Goal: Check status

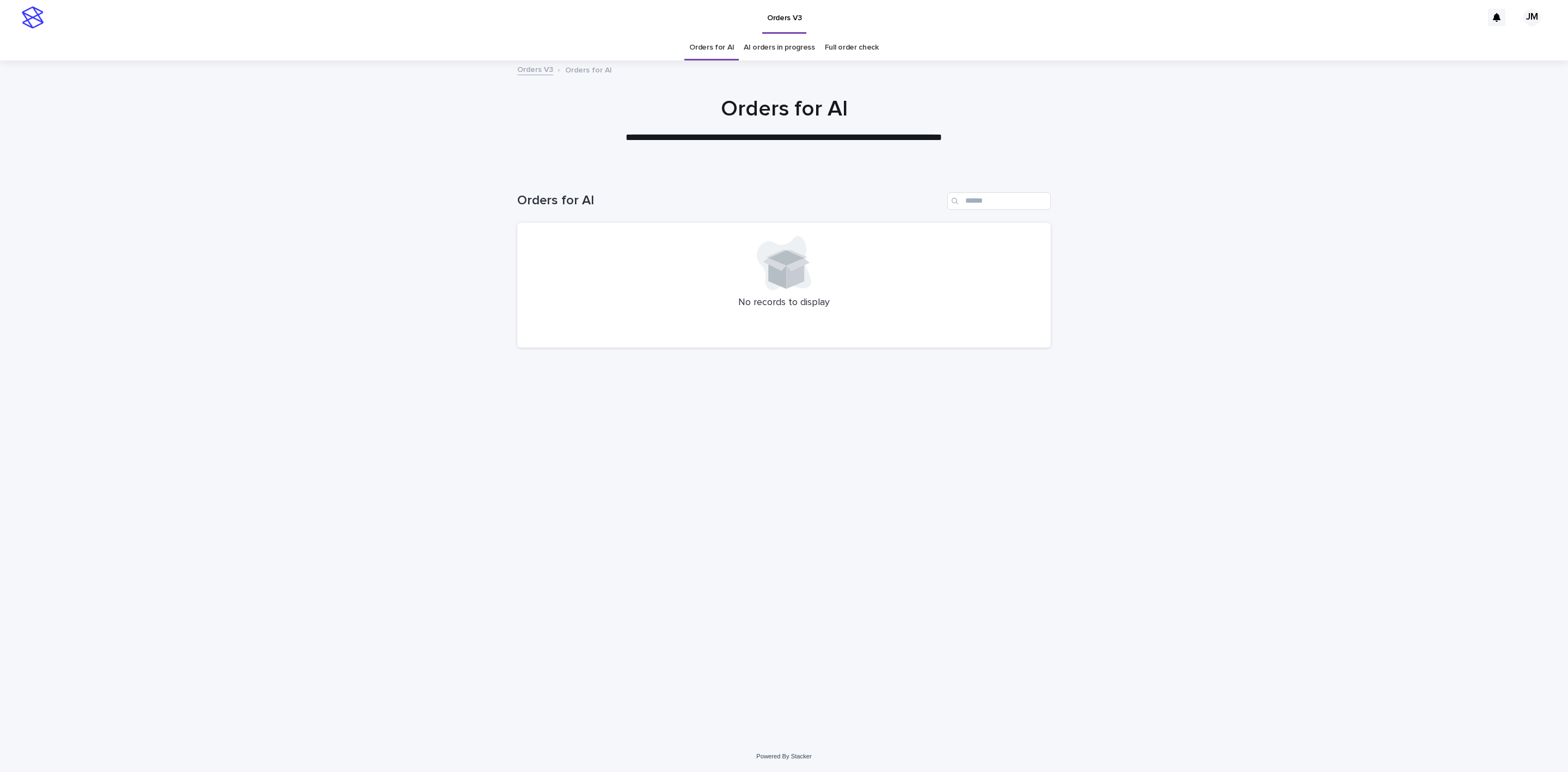
click at [814, 58] on div "AI orders in progress" at bounding box center [779, 47] width 81 height 25
click at [804, 56] on link "AI orders in progress" at bounding box center [779, 47] width 71 height 25
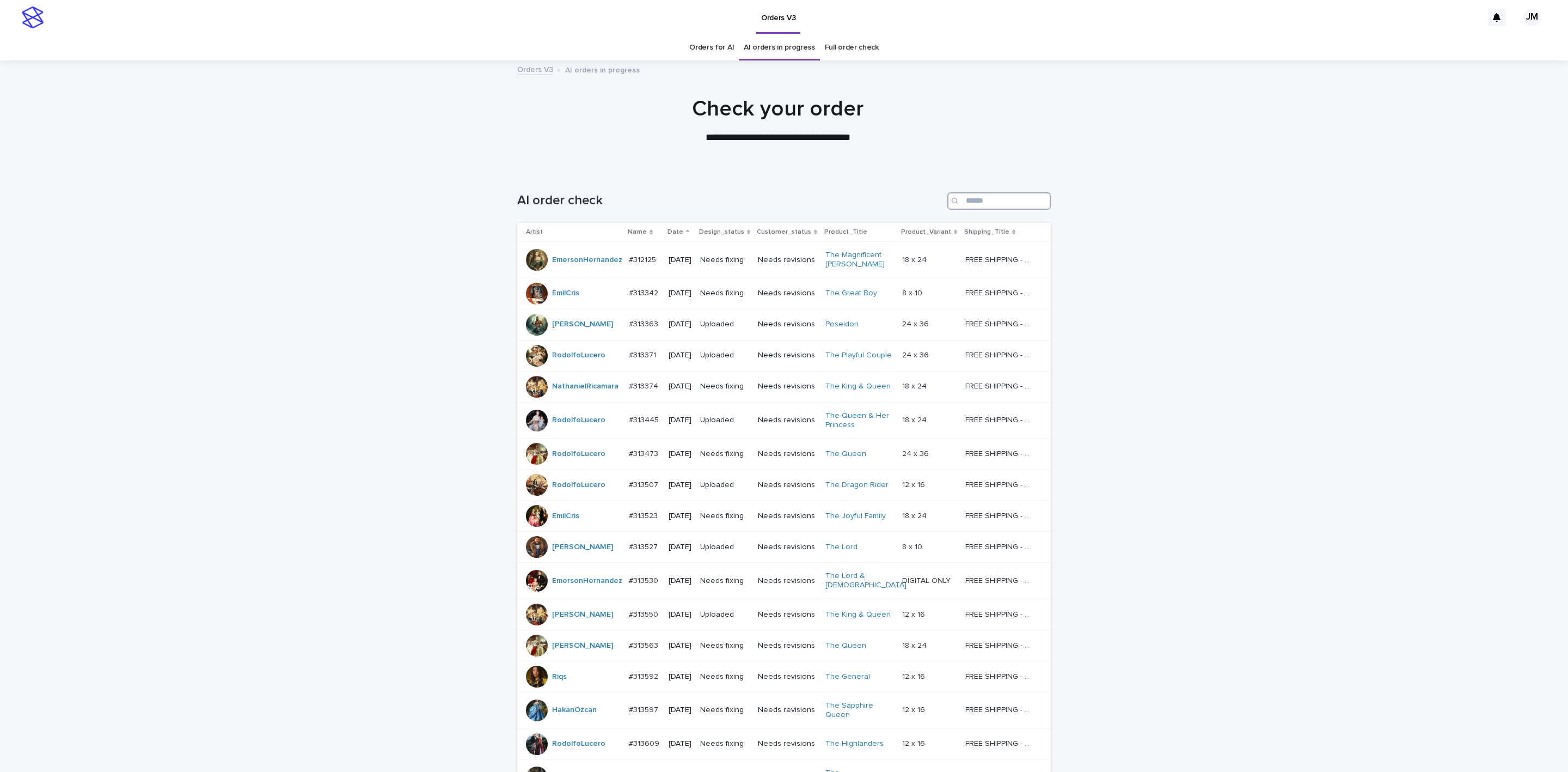
click at [1018, 192] on input "Search" at bounding box center [999, 201] width 104 height 18
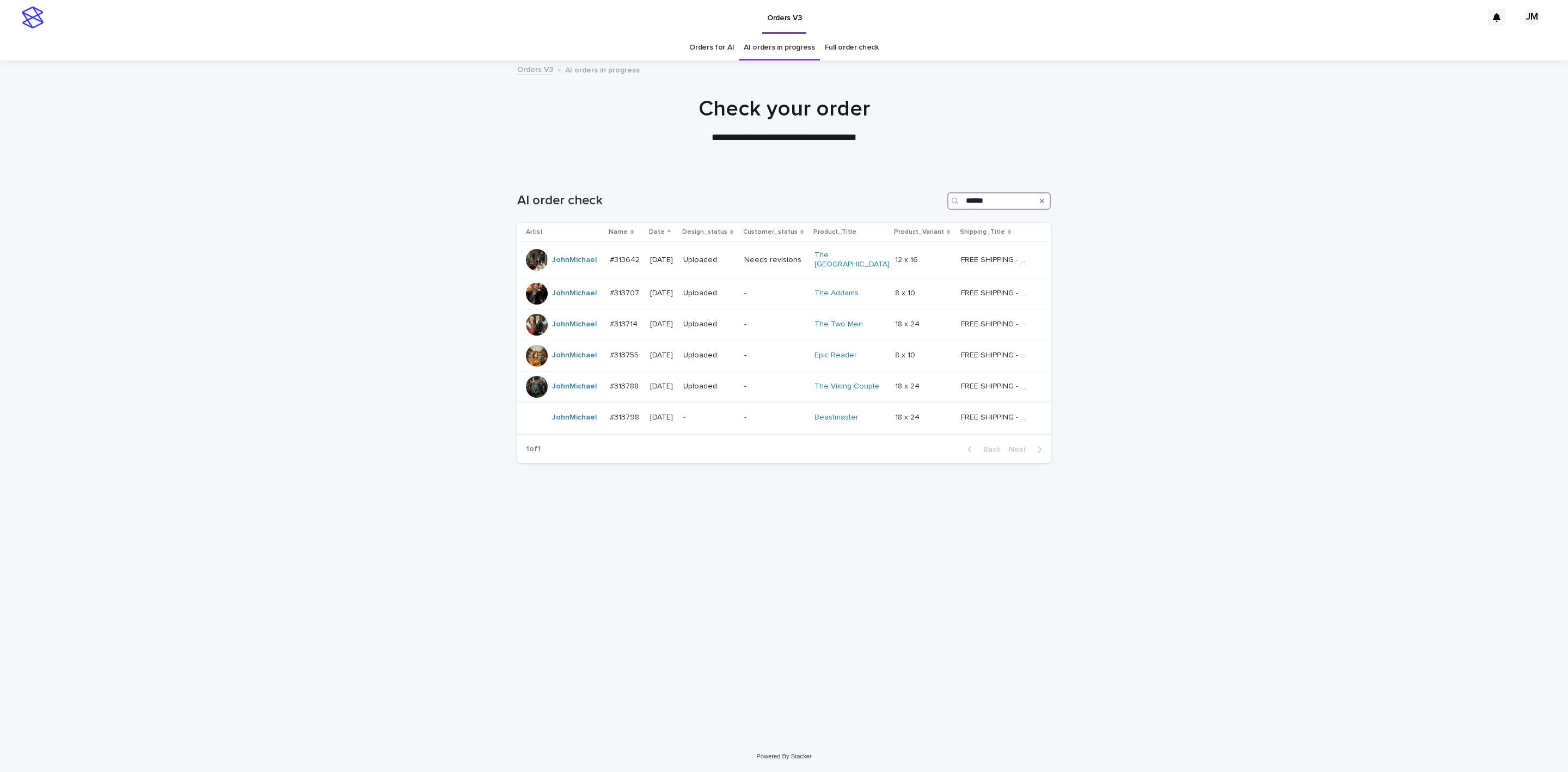
type input "******"
click at [736, 416] on p "-" at bounding box center [709, 417] width 52 height 9
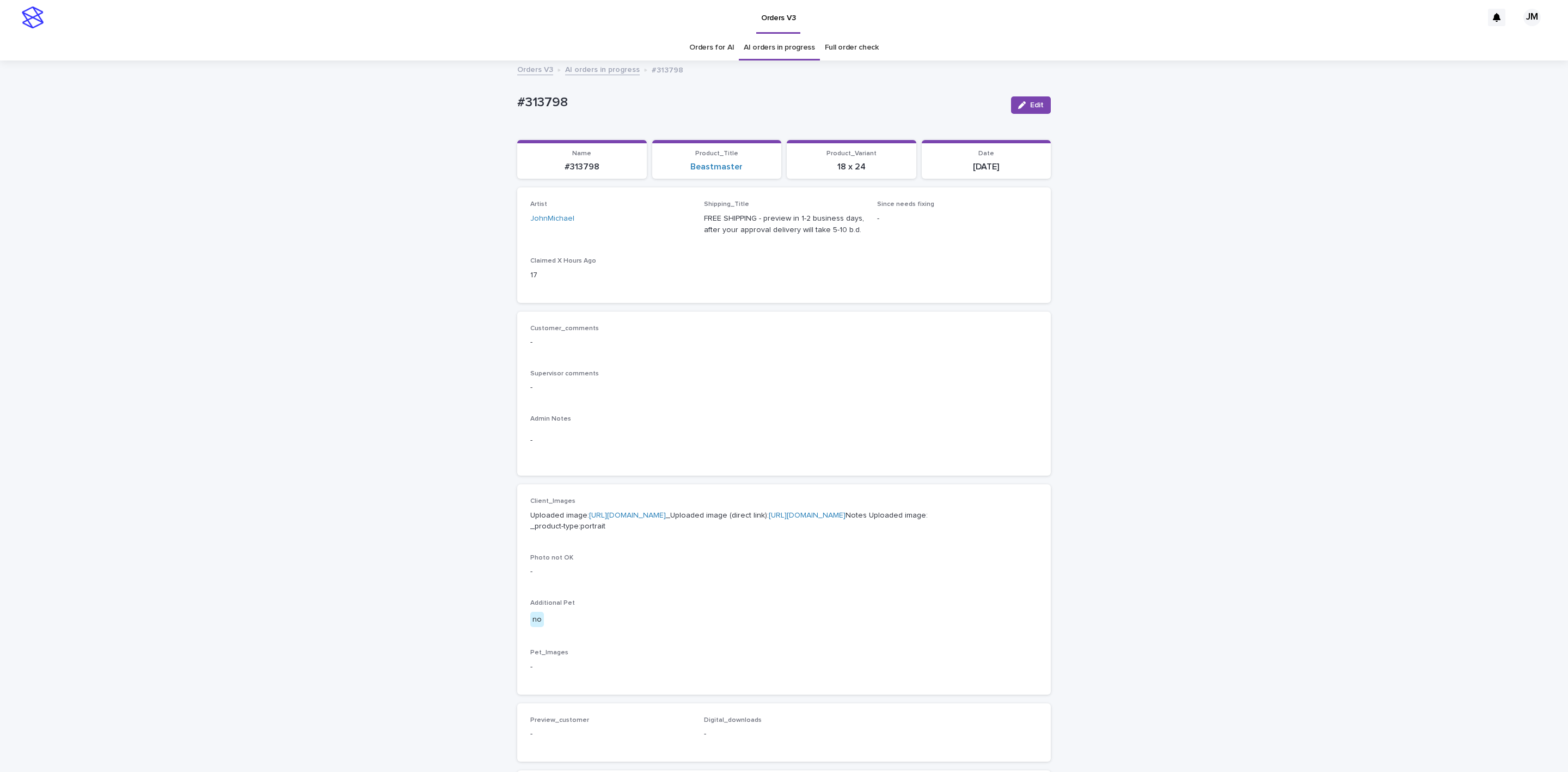
click at [688, 533] on p "Uploaded image: [URL][DOMAIN_NAME] _Uploaded image (direct link): [URL][DOMAIN_…" at bounding box center [784, 521] width 507 height 23
click at [686, 533] on p "Uploaded image: [URL][DOMAIN_NAME] _Uploaded image (direct link): [URL][DOMAIN_…" at bounding box center [784, 521] width 507 height 23
click at [769, 519] on link "[URL][DOMAIN_NAME]" at bounding box center [806, 515] width 77 height 8
